Goal: Information Seeking & Learning: Check status

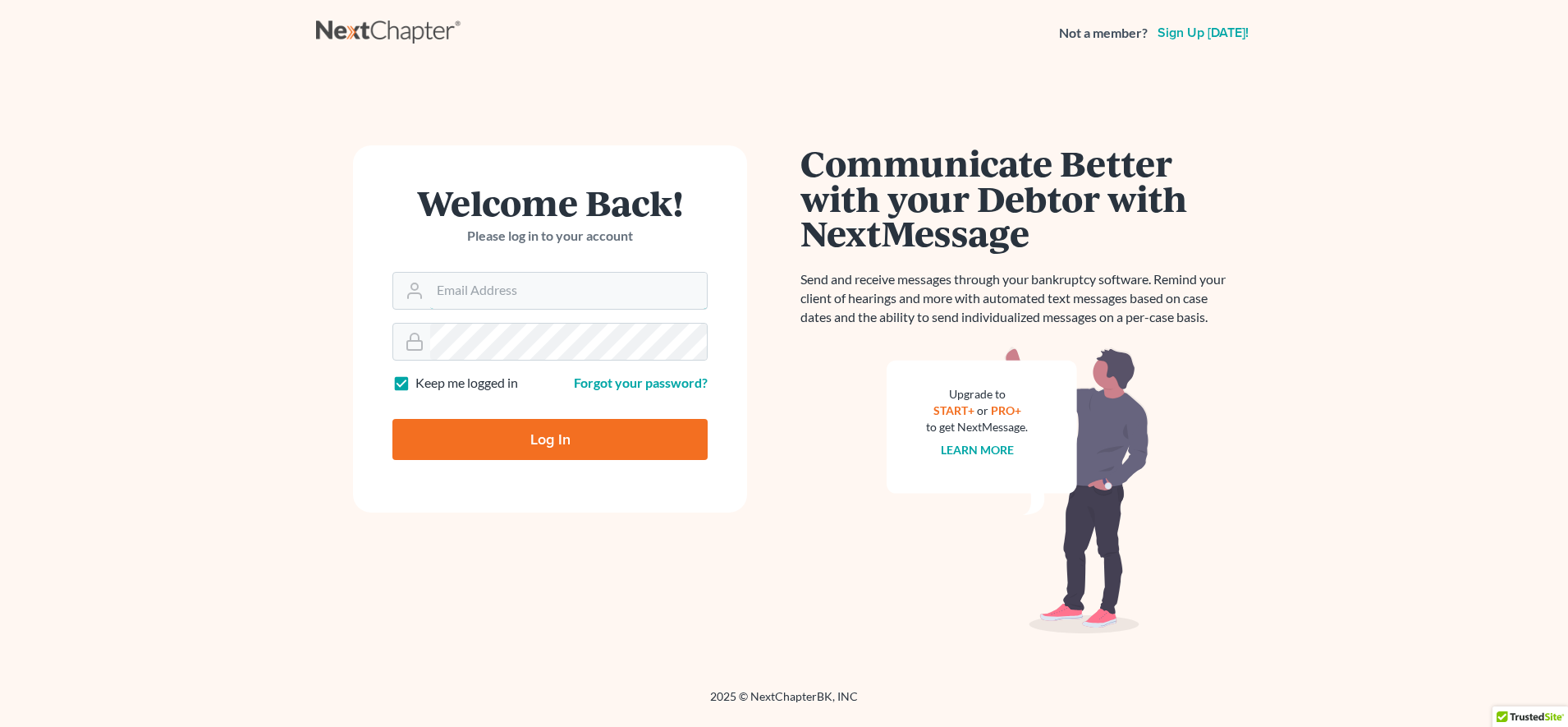
type input "[EMAIL_ADDRESS][DOMAIN_NAME]"
click at [1482, 147] on main "Welcome Back! Please log in to your account Email Address madison@karinalucidla…" at bounding box center [784, 357] width 1568 height 583
click at [661, 444] on input "Log In" at bounding box center [550, 440] width 315 height 41
type input "Thinking..."
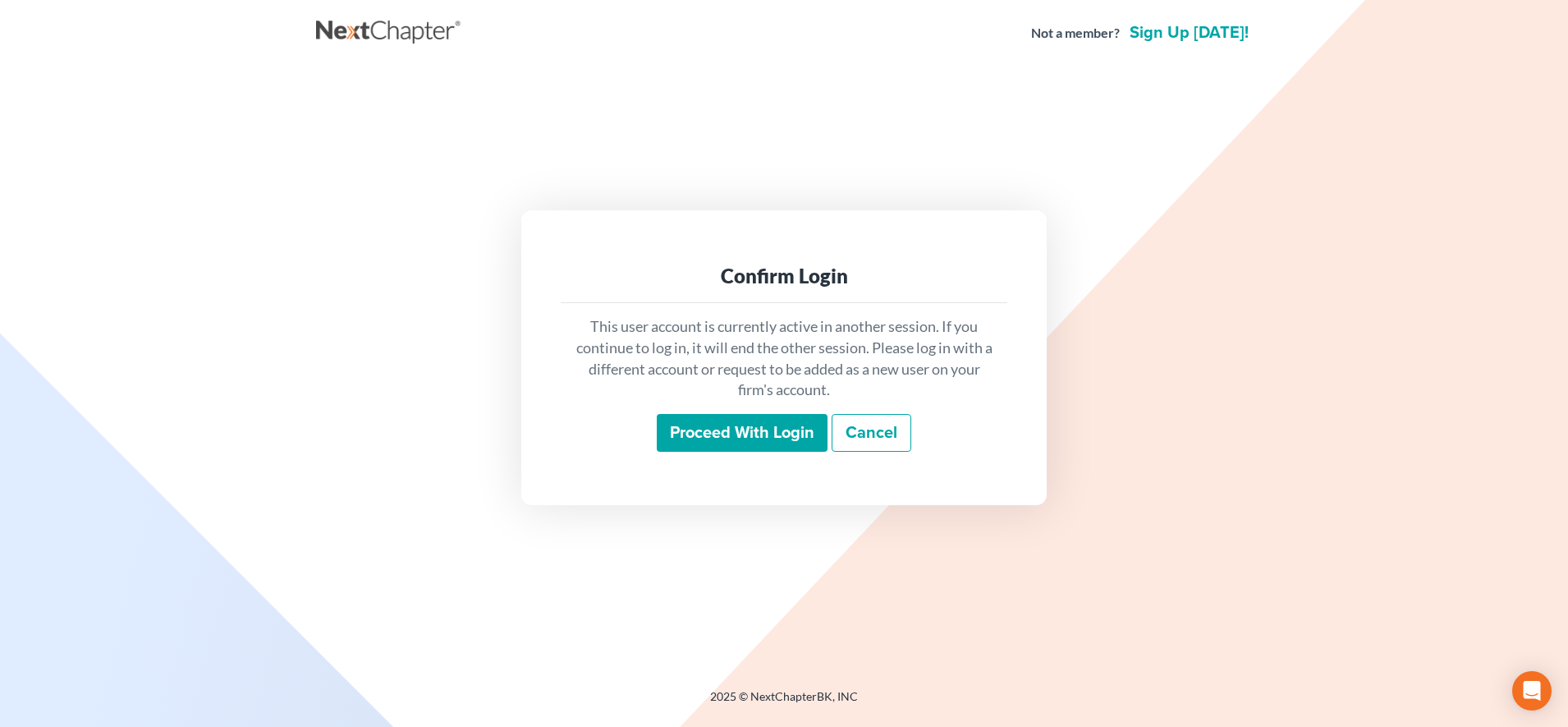
click at [693, 431] on input "Proceed with login" at bounding box center [742, 433] width 171 height 38
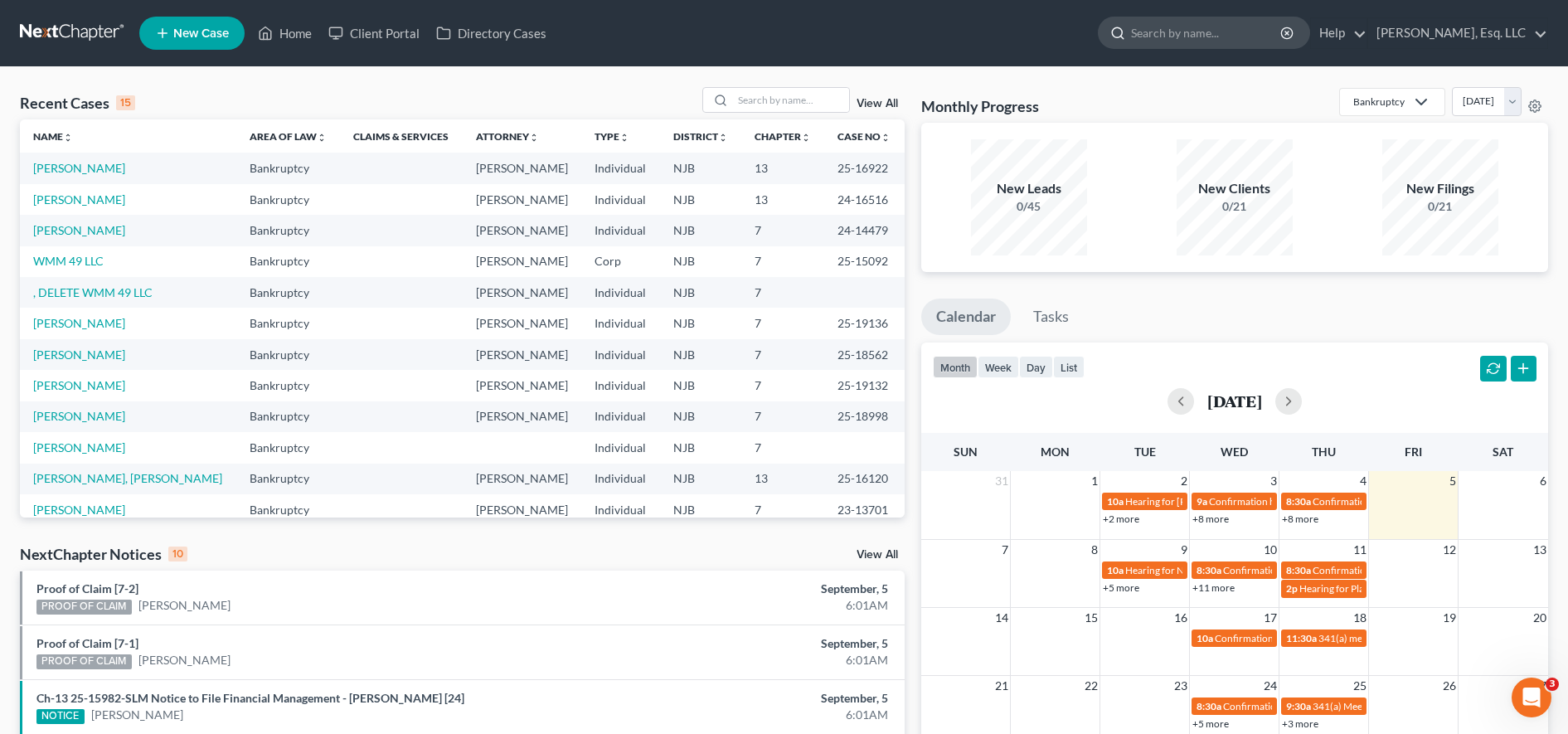
click at [1175, 28] on input "search" at bounding box center [1207, 33] width 151 height 31
click at [386, 32] on link "Client Portal" at bounding box center [374, 33] width 108 height 30
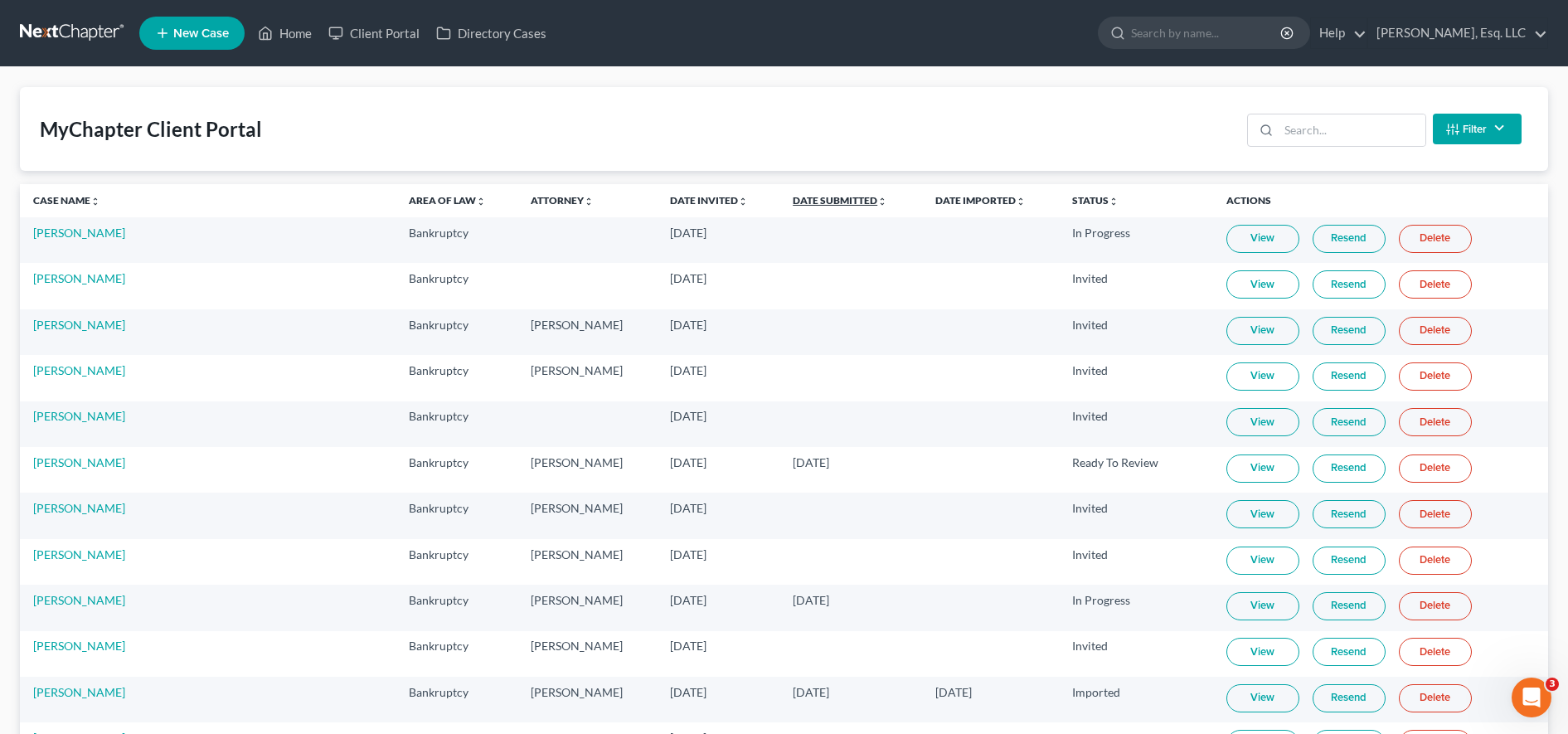
click at [825, 206] on link "Date Submitted unfold_more expand_more expand_less" at bounding box center [840, 200] width 94 height 13
click at [820, 202] on link "Date Submitted unfold_more expand_more expand_less" at bounding box center [840, 200] width 96 height 13
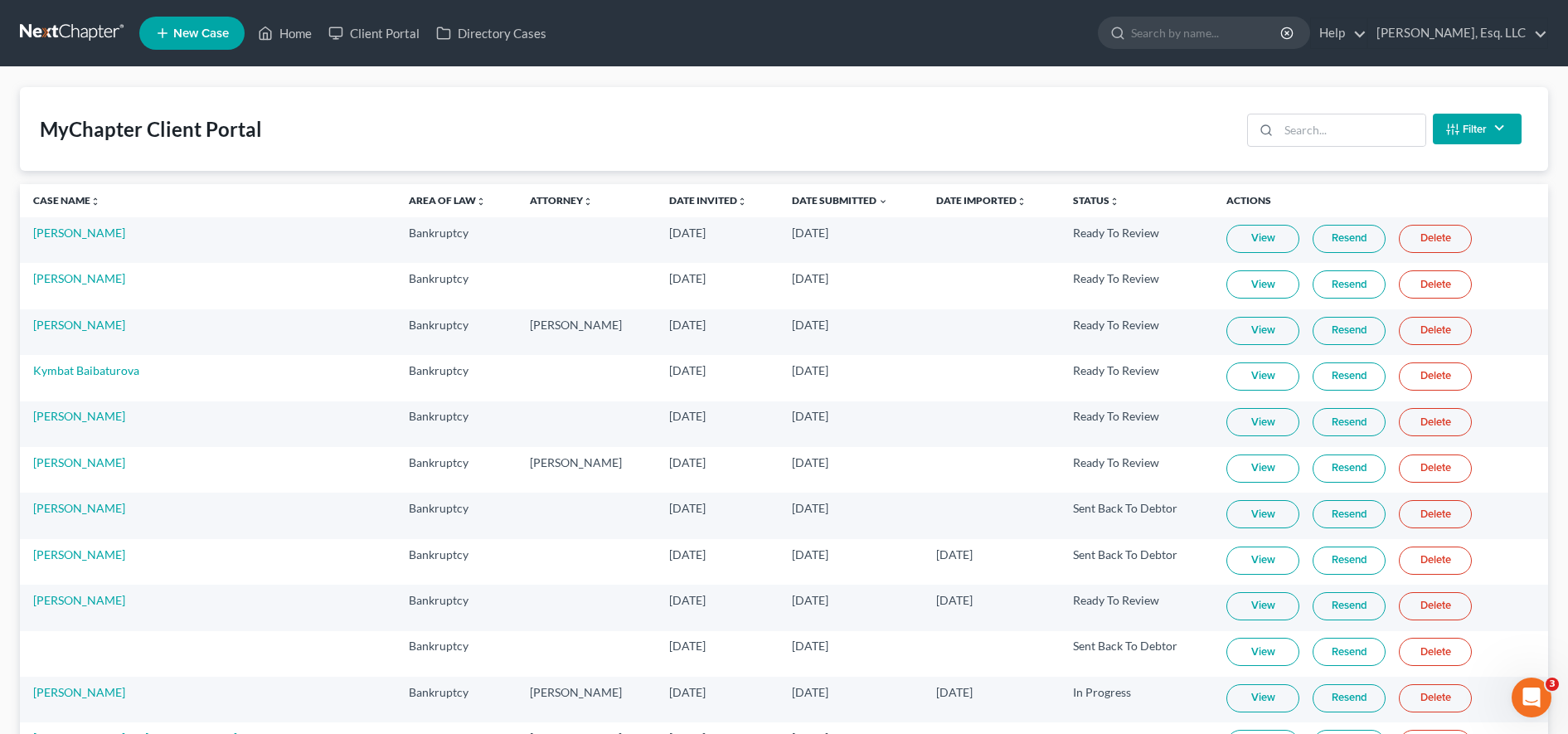
click at [1248, 242] on link "View" at bounding box center [1263, 239] width 73 height 28
click at [1326, 124] on input "search" at bounding box center [1352, 130] width 147 height 32
click at [1253, 38] on input "search" at bounding box center [1207, 33] width 151 height 31
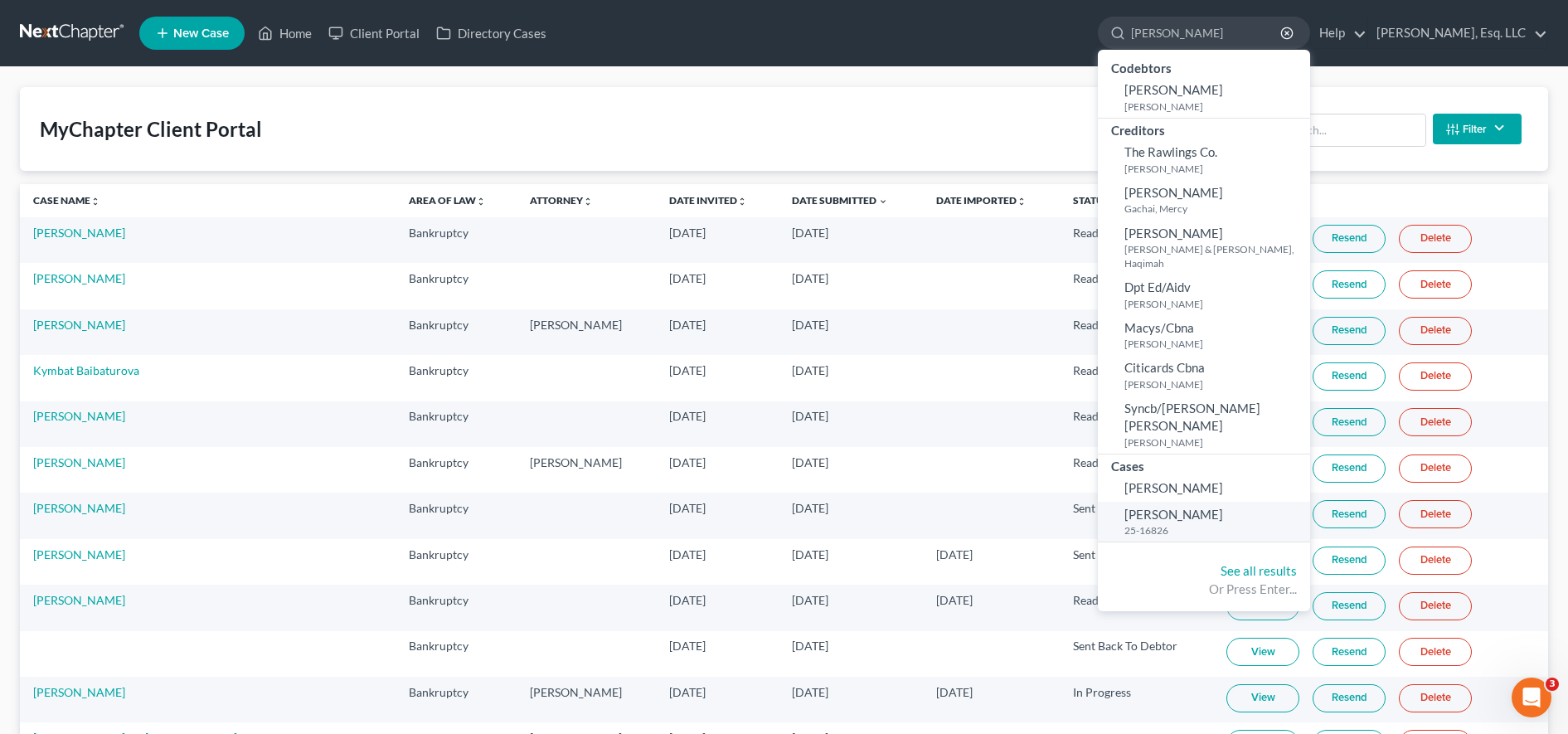
type input "[PERSON_NAME]"
click at [1227, 523] on small "25-16826" at bounding box center [1215, 530] width 181 height 14
select select "1"
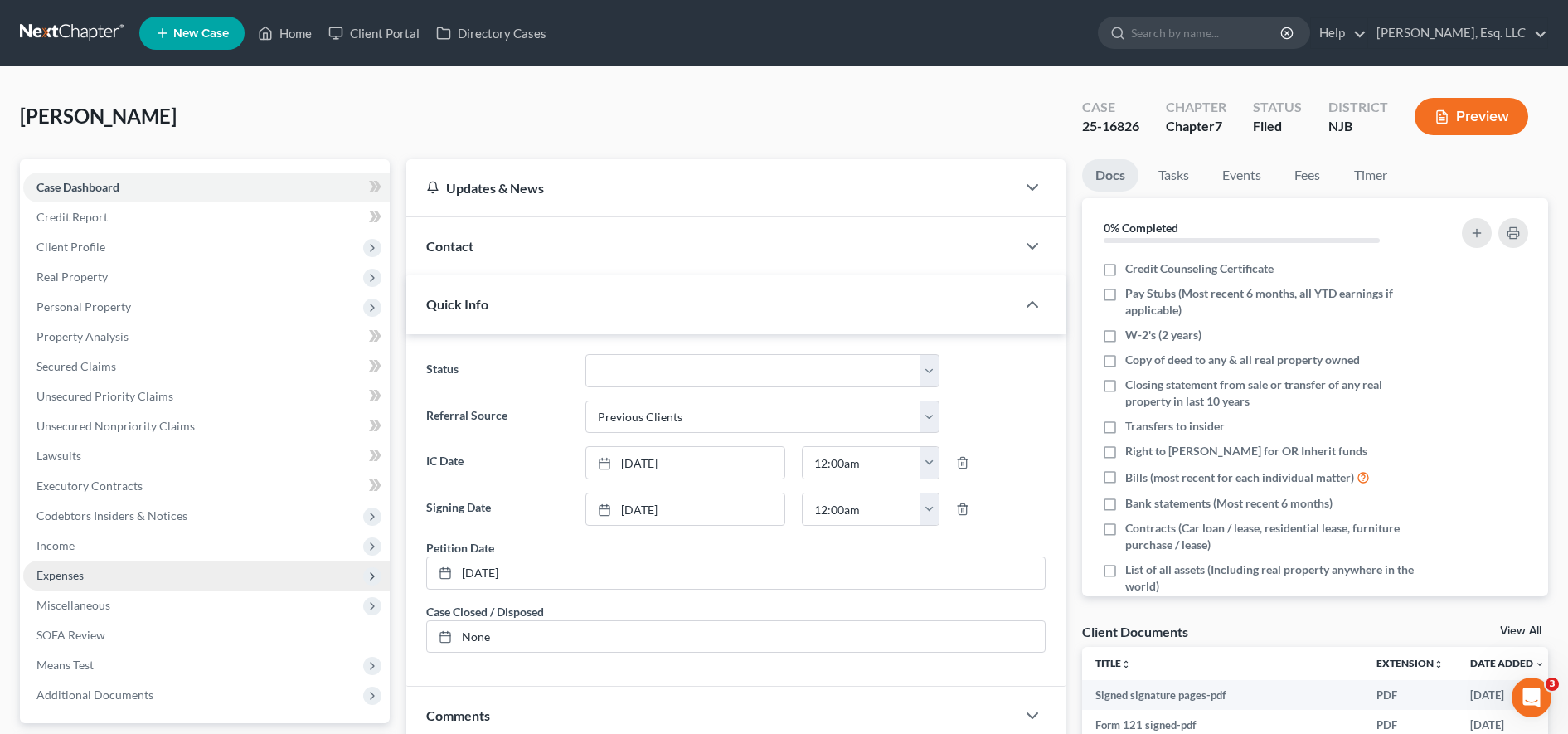
scroll to position [352, 0]
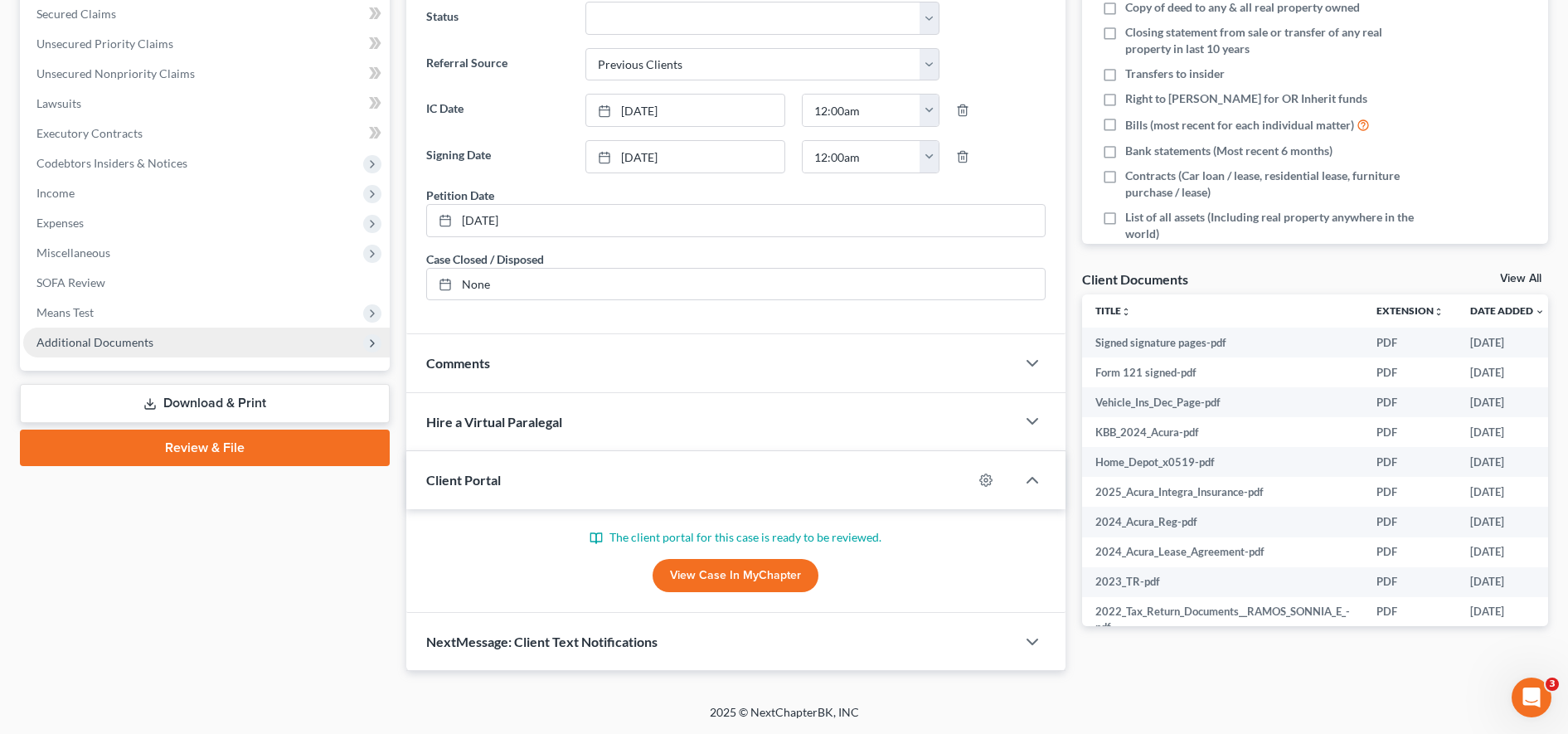
click at [227, 340] on span "Additional Documents" at bounding box center [207, 343] width 366 height 30
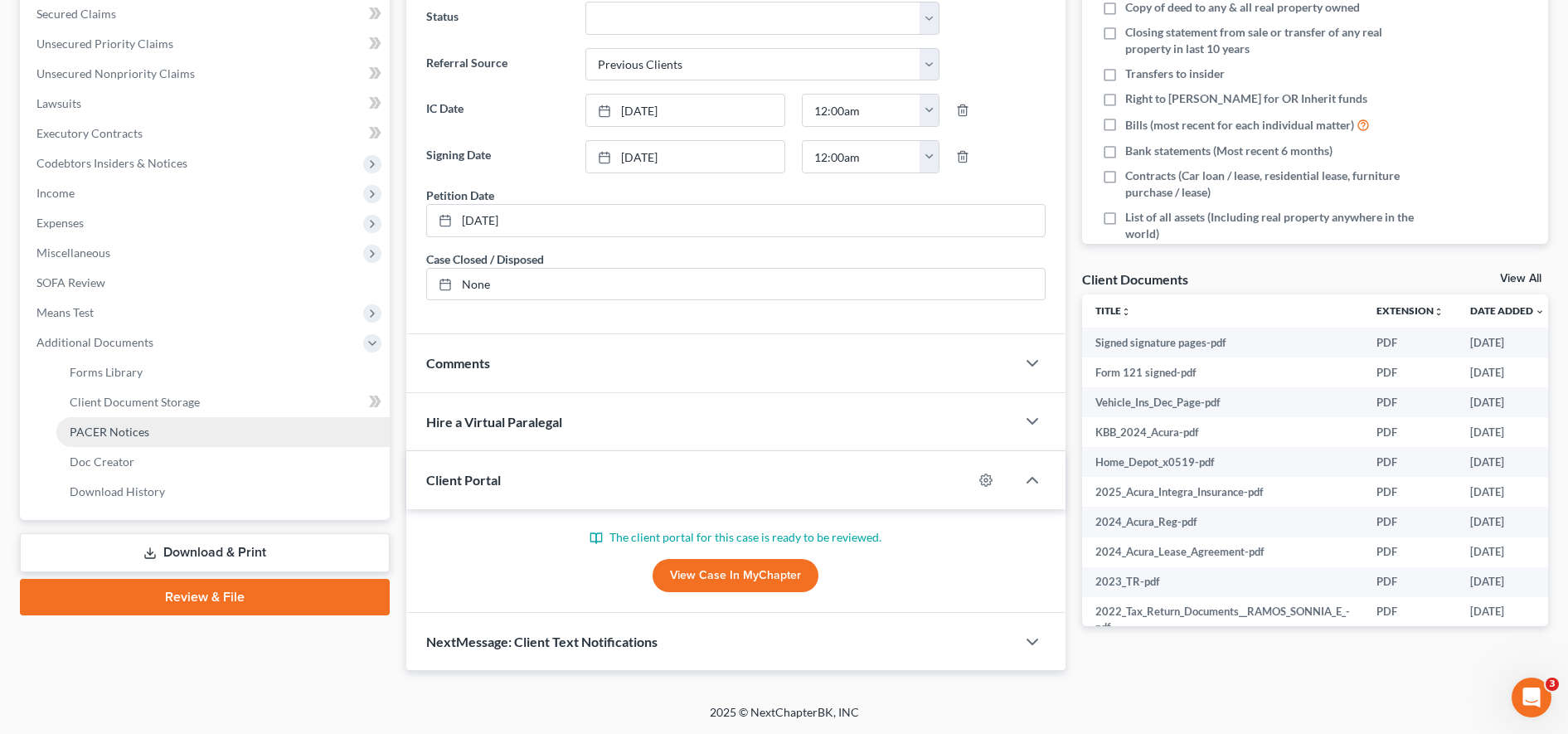
click at [169, 442] on link "PACER Notices" at bounding box center [222, 432] width 334 height 30
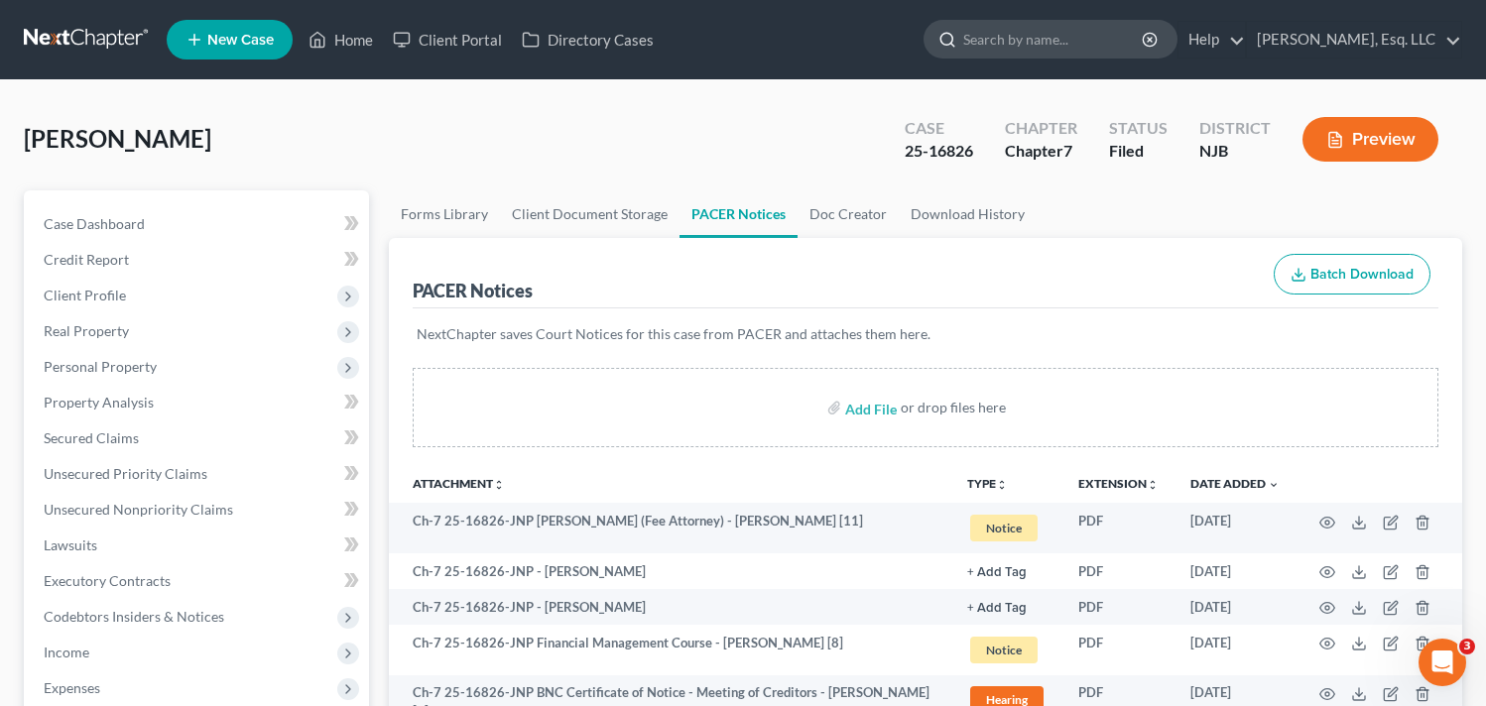
click at [1069, 50] on input "search" at bounding box center [1053, 39] width 181 height 37
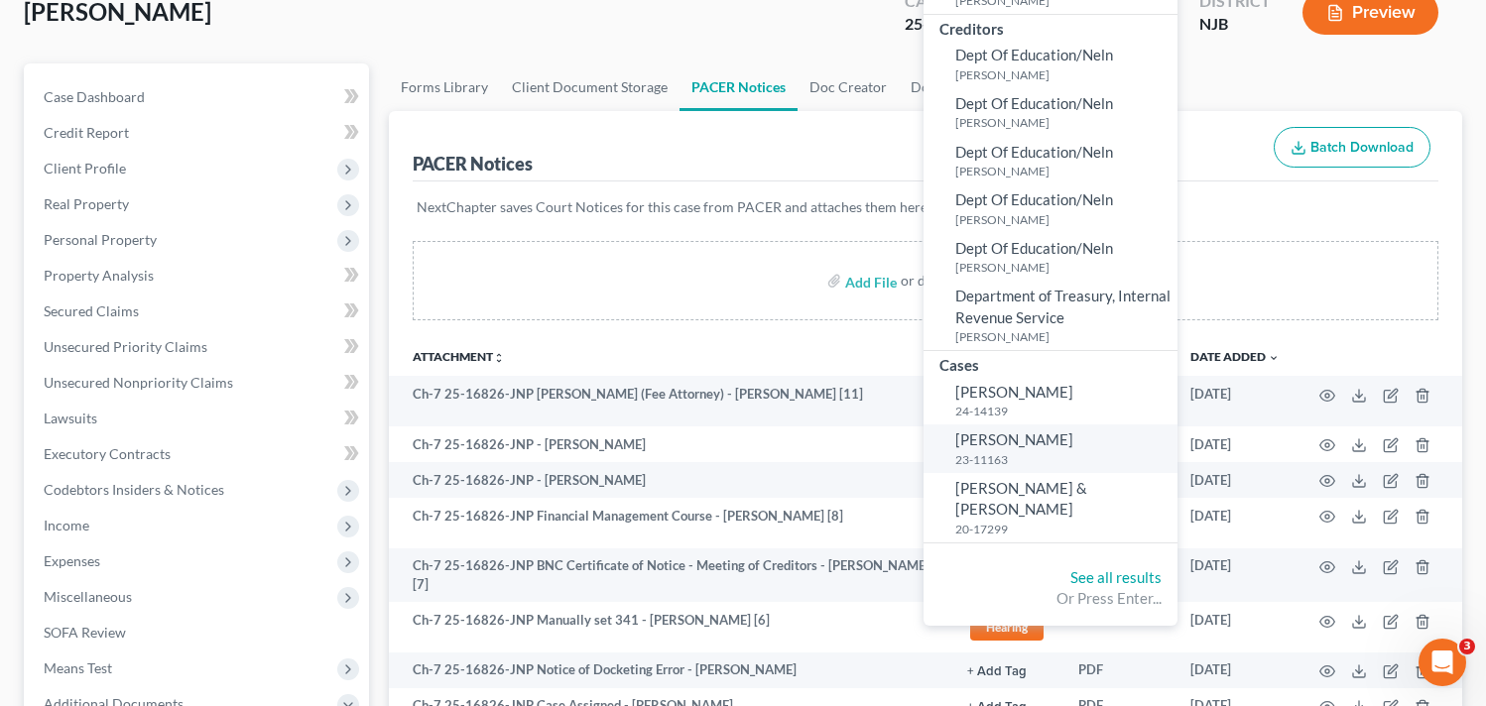
scroll to position [139, 0]
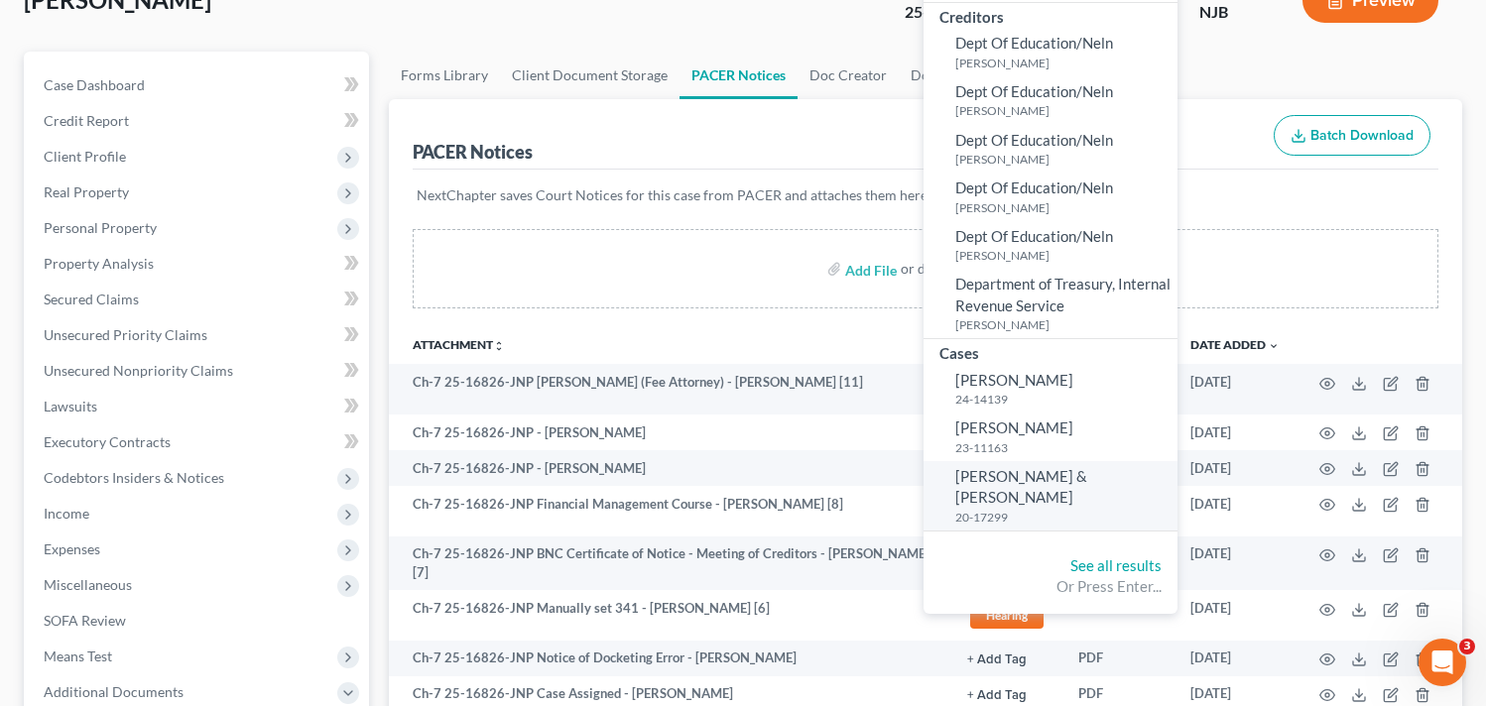
type input "delga"
click at [1033, 509] on small "20-17299" at bounding box center [1063, 517] width 217 height 17
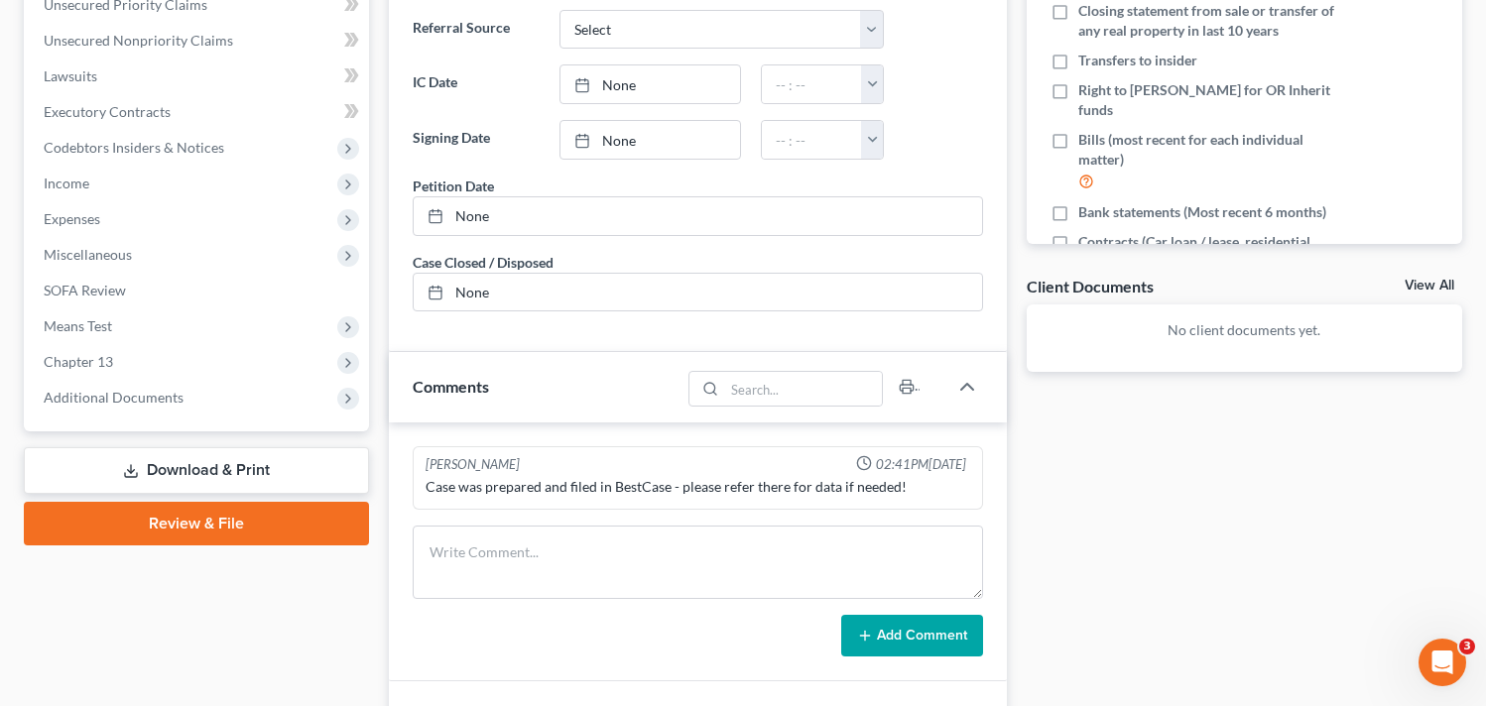
scroll to position [729, 0]
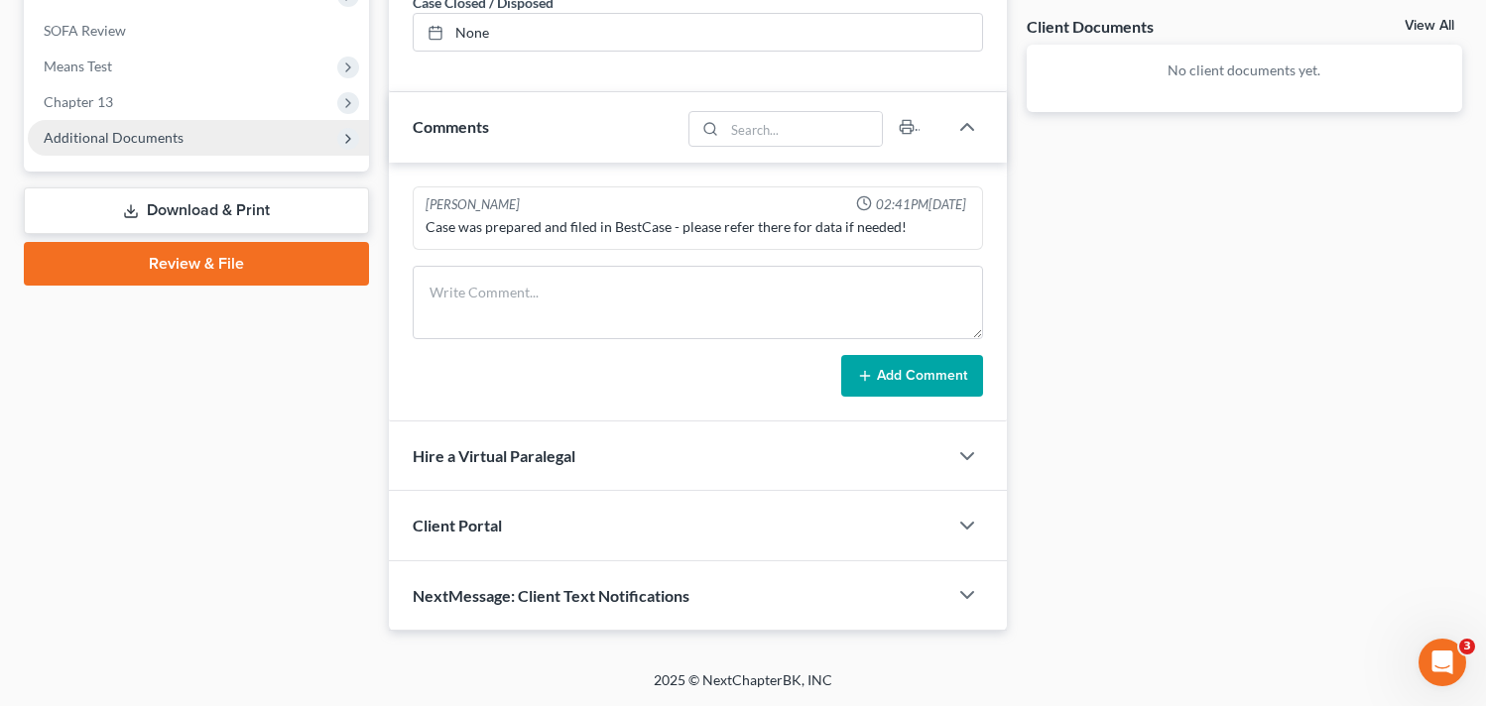
click at [215, 131] on span "Additional Documents" at bounding box center [198, 138] width 341 height 36
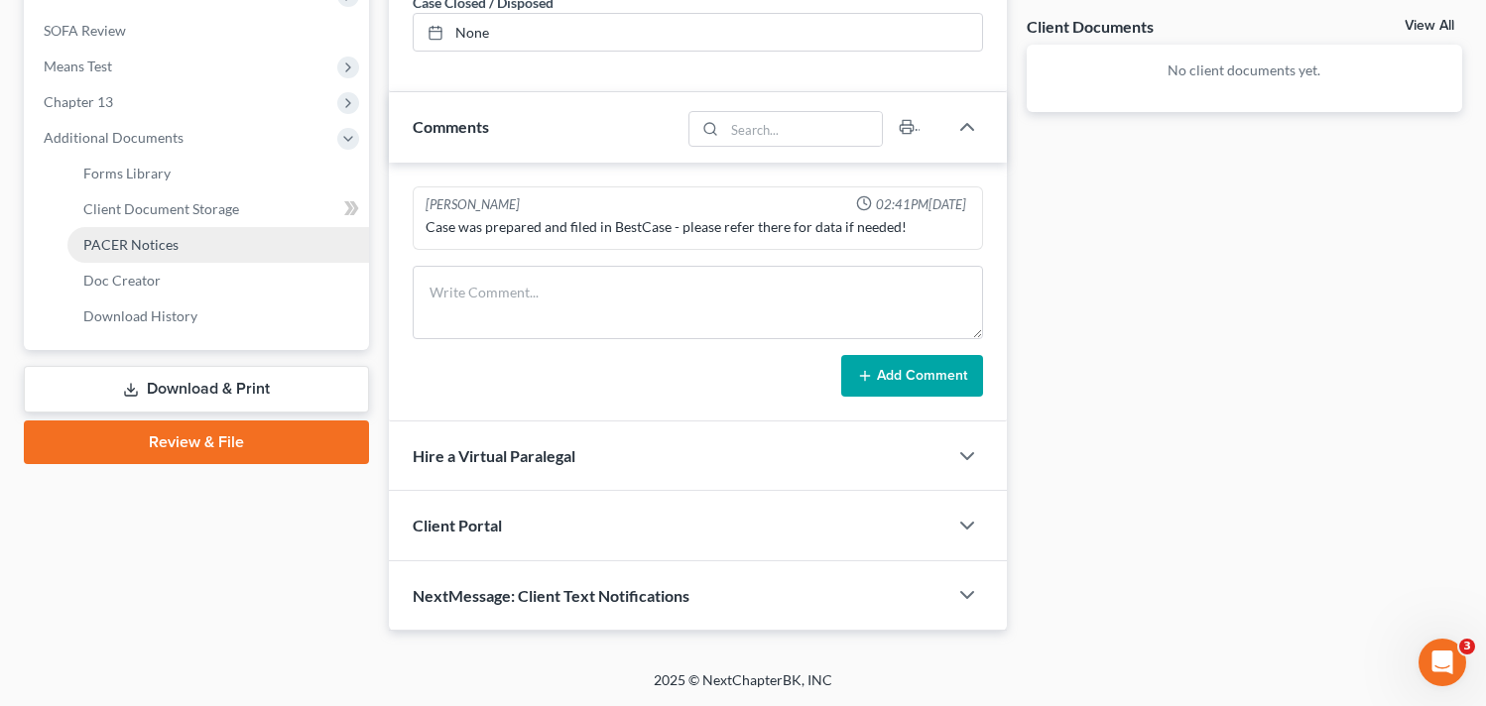
click at [173, 251] on span "PACER Notices" at bounding box center [130, 244] width 95 height 17
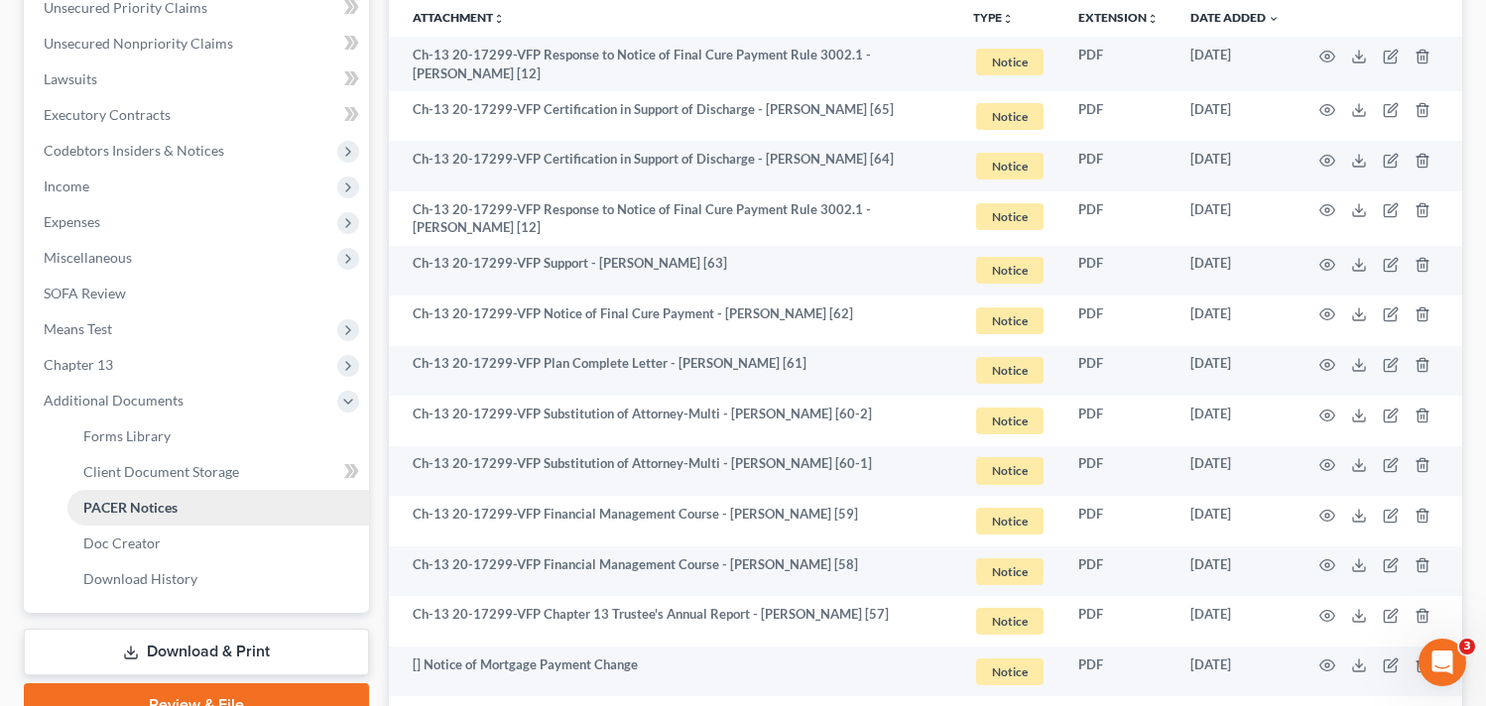
scroll to position [704, 0]
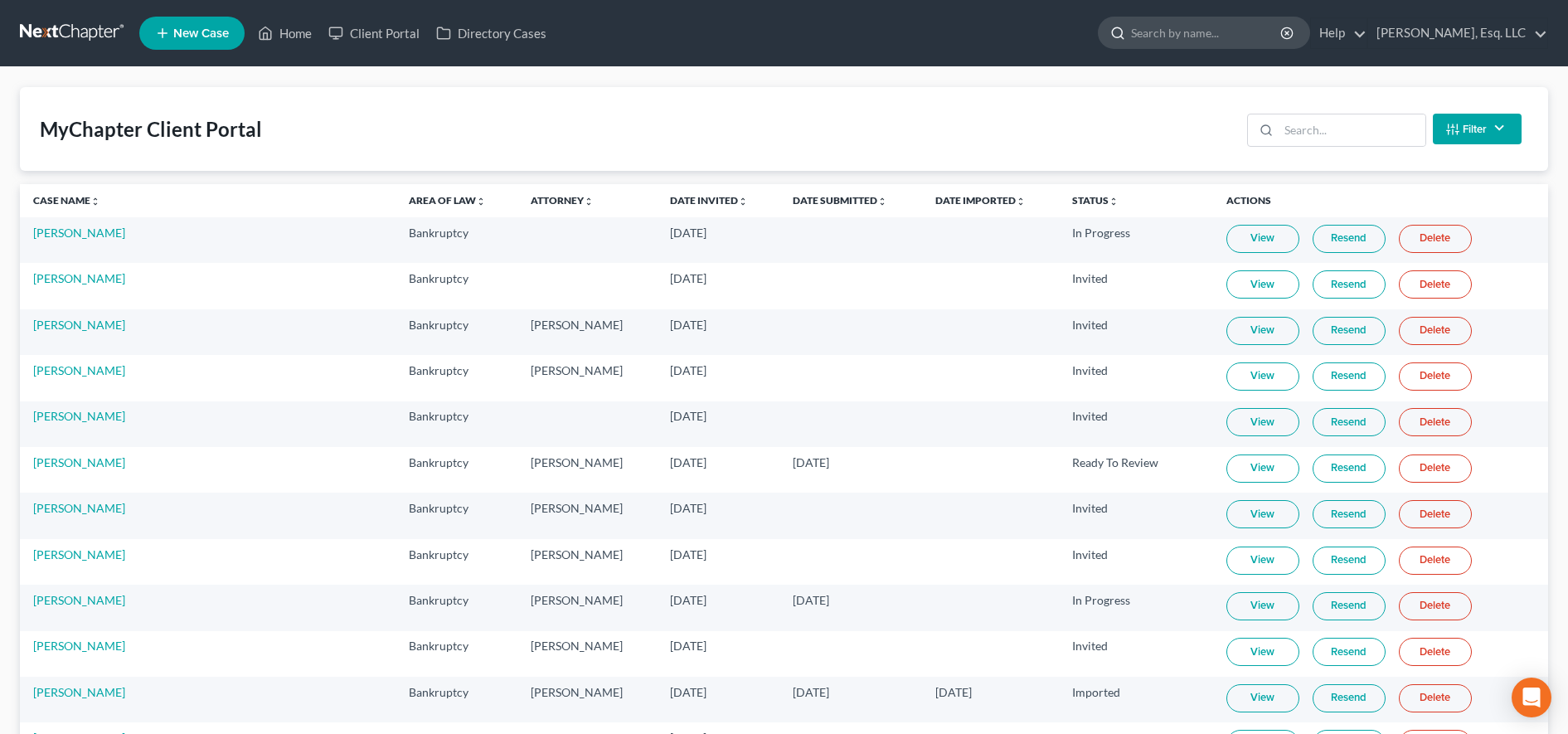
click at [1206, 43] on input "search" at bounding box center [1207, 33] width 151 height 31
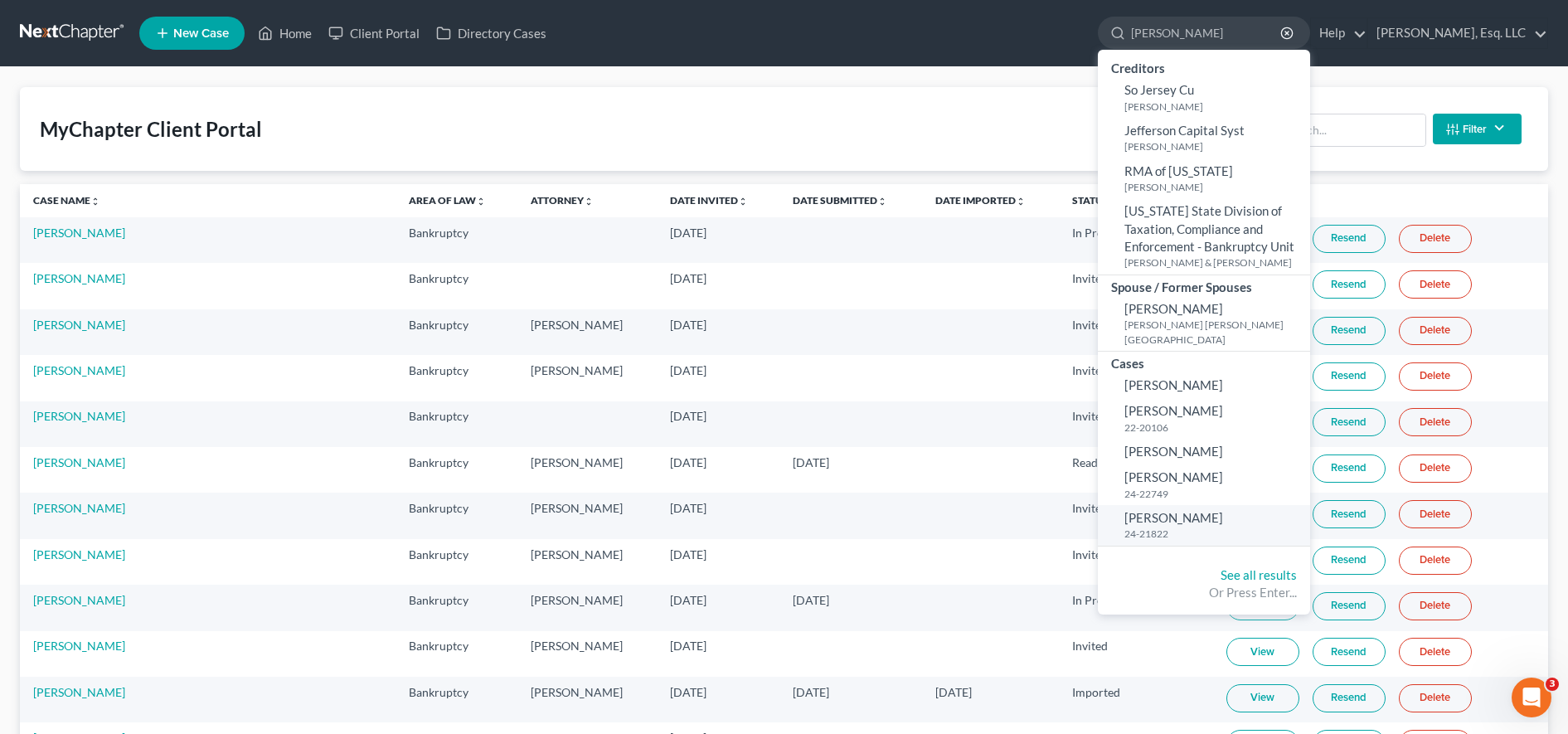
type input "jessica"
click at [1169, 527] on small "24-21822" at bounding box center [1215, 533] width 181 height 14
select select "6"
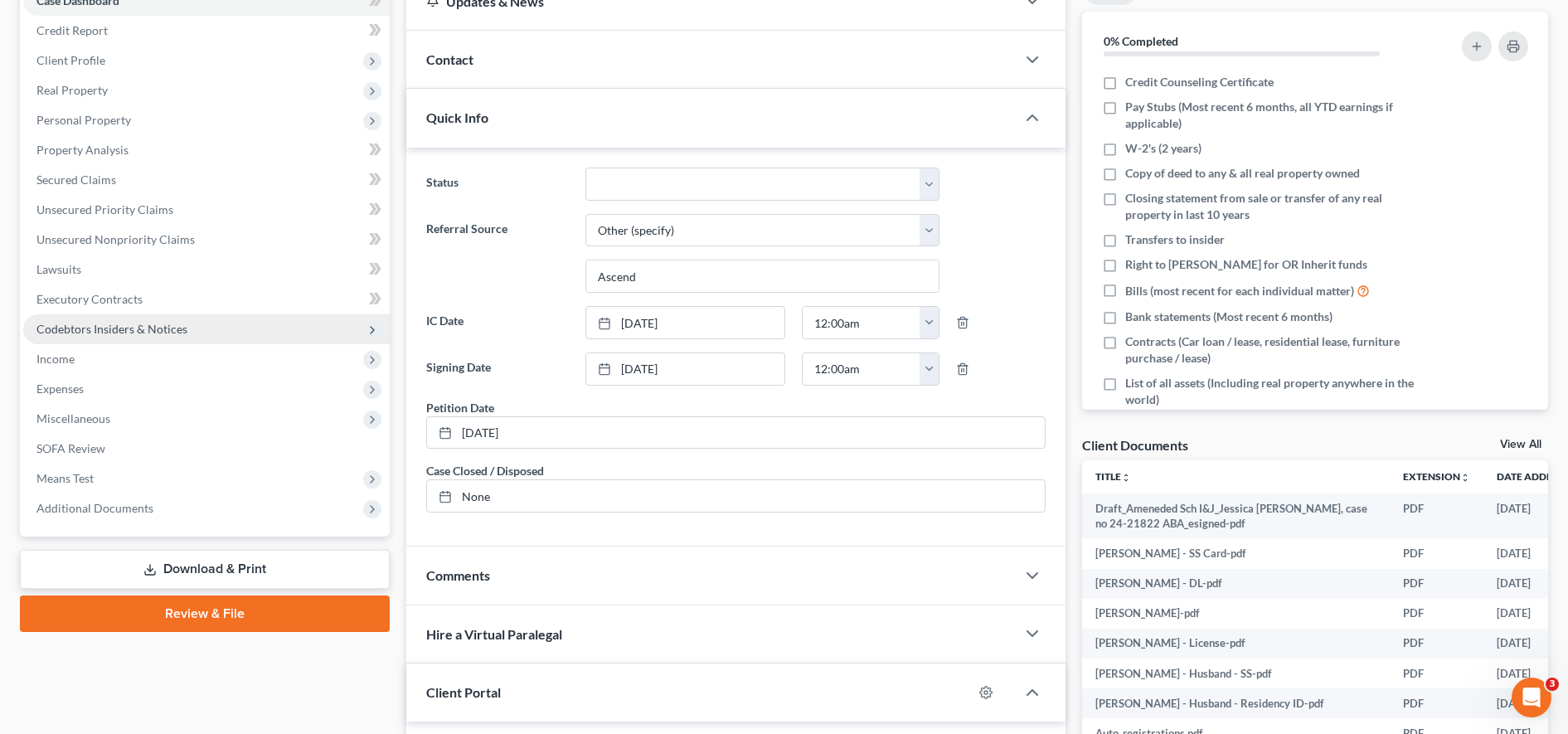
scroll to position [327, 0]
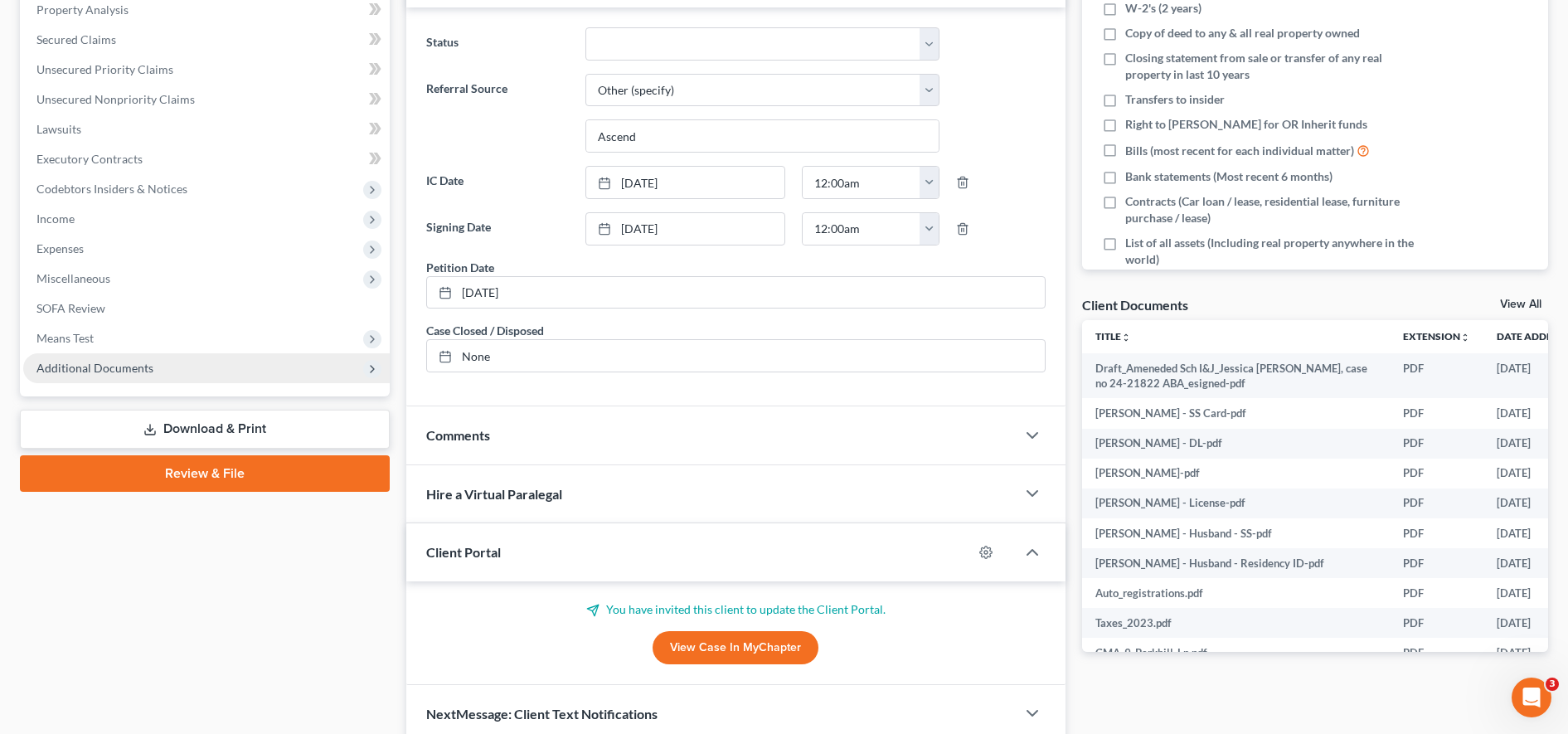
click at [105, 380] on span "Additional Documents" at bounding box center [207, 368] width 366 height 30
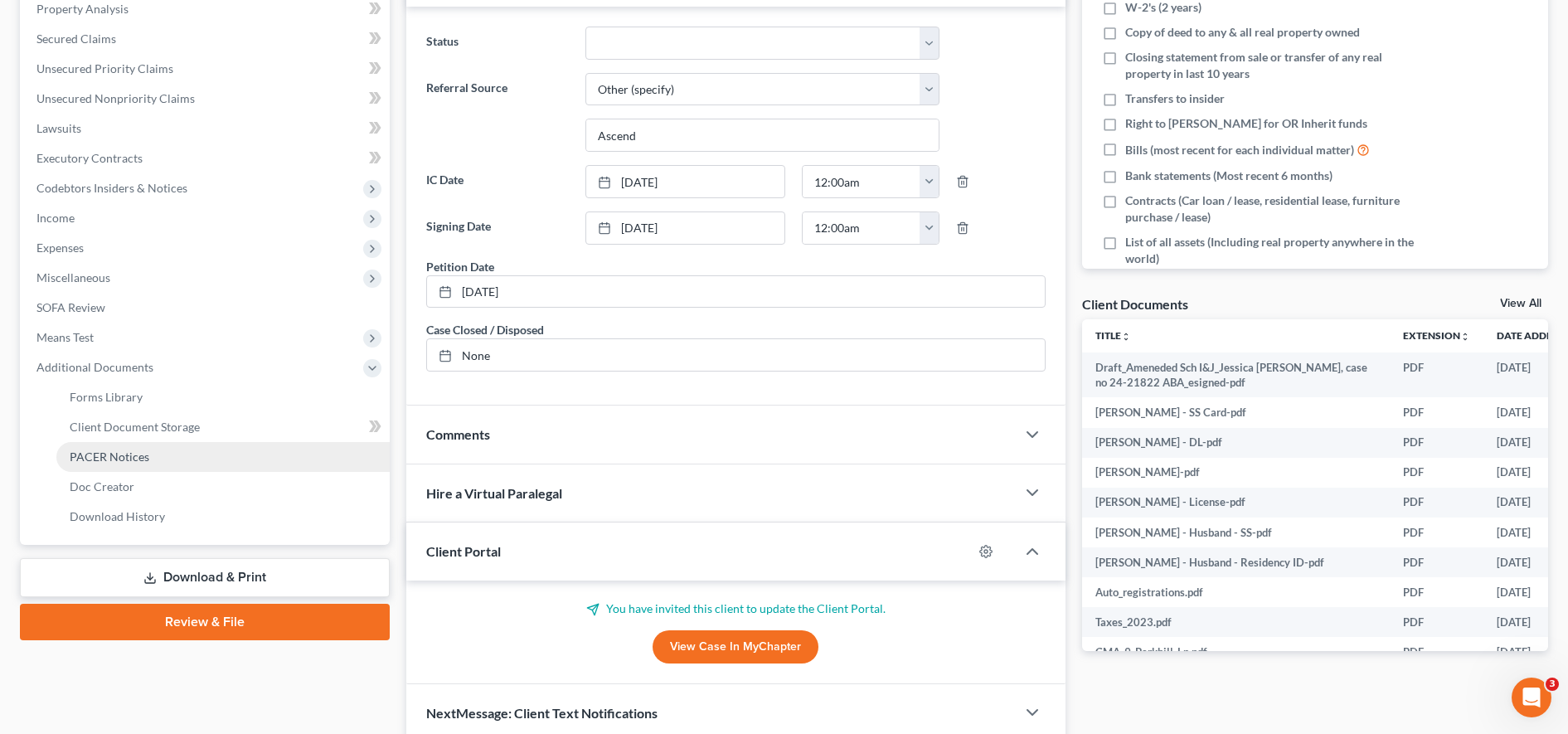
click at [105, 463] on link "PACER Notices" at bounding box center [222, 457] width 334 height 30
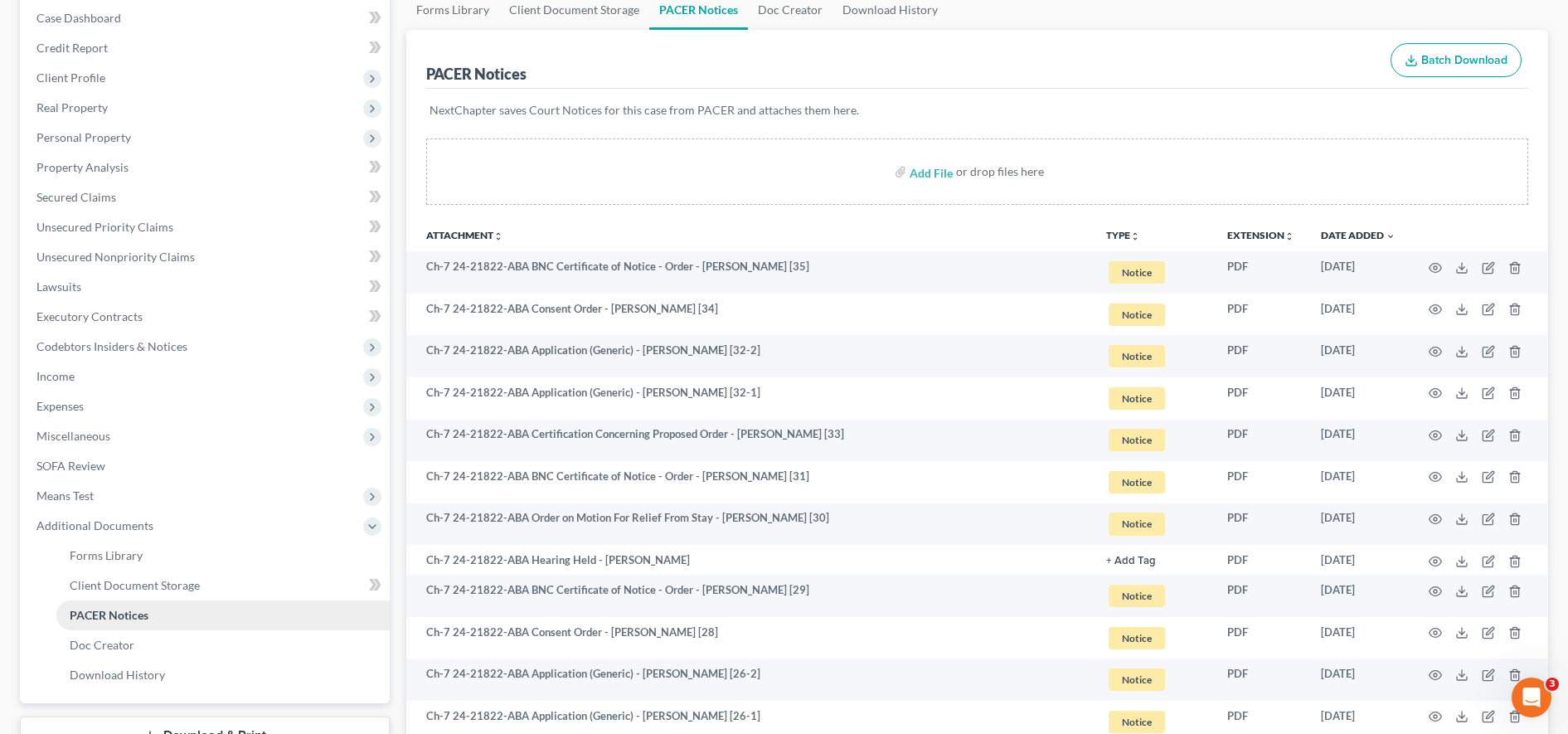
scroll to position [170, 0]
